Goal: Find specific page/section: Find specific page/section

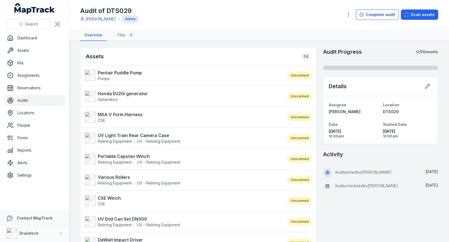
click at [24, 48] on link "Assets" at bounding box center [34, 50] width 60 height 11
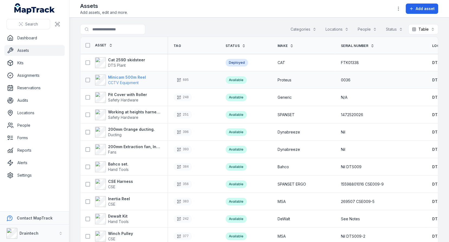
click at [137, 80] on span "CCTV Equipment" at bounding box center [123, 82] width 31 height 5
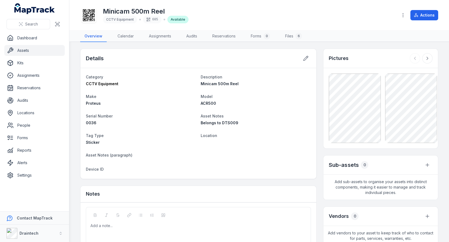
click at [285, 105] on div "ACR500" at bounding box center [256, 103] width 111 height 5
click at [285, 40] on link "Files 6" at bounding box center [293, 36] width 25 height 11
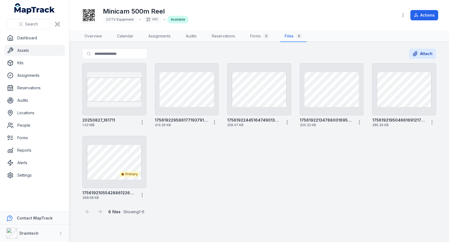
click at [197, 158] on div "20250827_161711 1.02 MB 17561922958617719379169810822194 413.36 KB 175619224451…" at bounding box center [259, 131] width 358 height 141
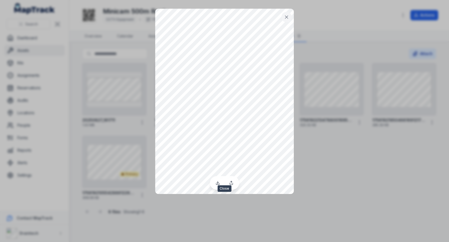
click at [290, 20] on button at bounding box center [287, 17] width 10 height 10
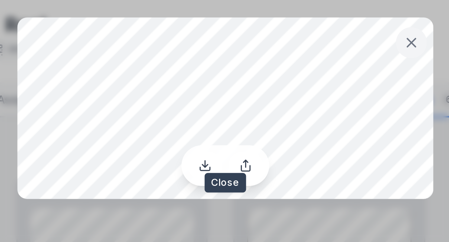
click at [287, 17] on icon at bounding box center [286, 17] width 3 height 3
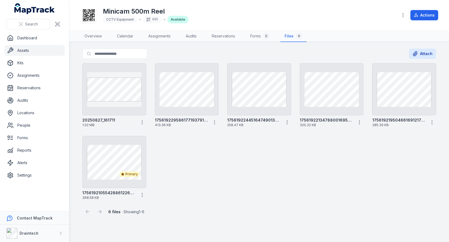
click at [261, 157] on div "20250827_161711 1.02 MB 17561922958617719379169810822194 413.36 KB 175619224451…" at bounding box center [259, 131] width 358 height 141
click at [85, 17] on icon at bounding box center [89, 15] width 12 height 12
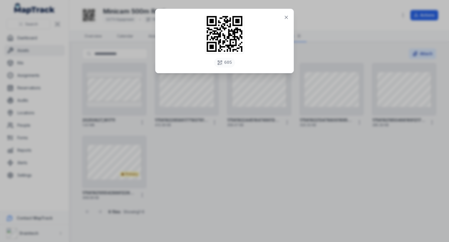
click at [272, 147] on div "605" at bounding box center [224, 121] width 449 height 242
click at [287, 19] on icon at bounding box center [286, 17] width 5 height 5
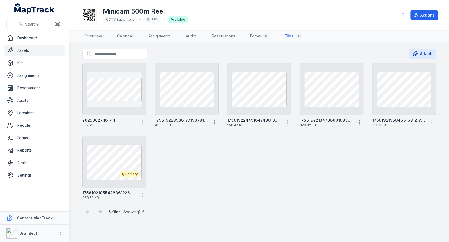
click at [36, 52] on link "Assets" at bounding box center [34, 50] width 60 height 11
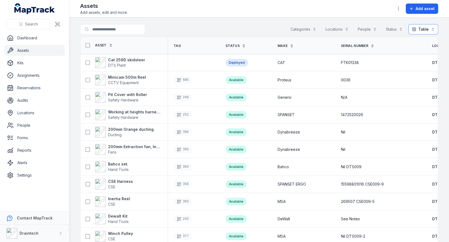
click at [425, 31] on button "Table *****" at bounding box center [424, 29] width 30 height 10
click at [422, 70] on div "Calendar" at bounding box center [421, 74] width 34 height 10
